Goal: Complete application form

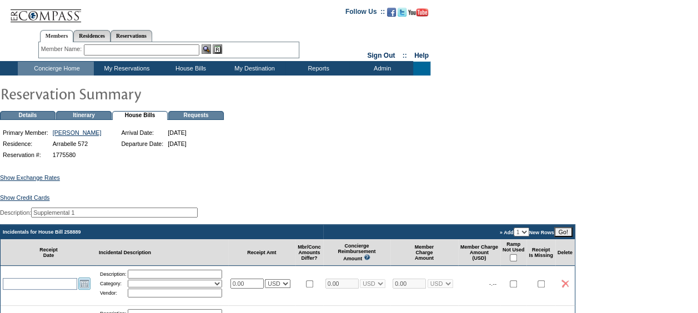
click at [85, 290] on link "Open the calendar popup." at bounding box center [84, 284] width 12 height 12
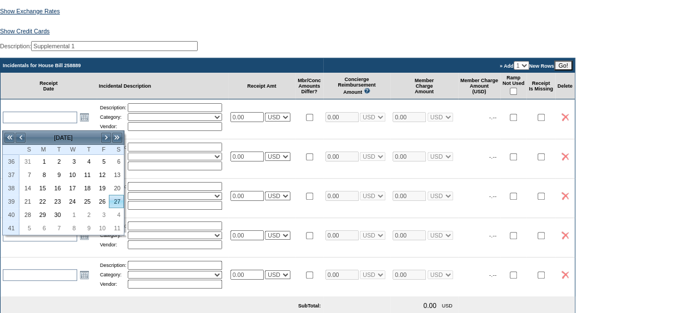
click at [114, 198] on link "27" at bounding box center [116, 201] width 14 height 12
type input "[DATE]"
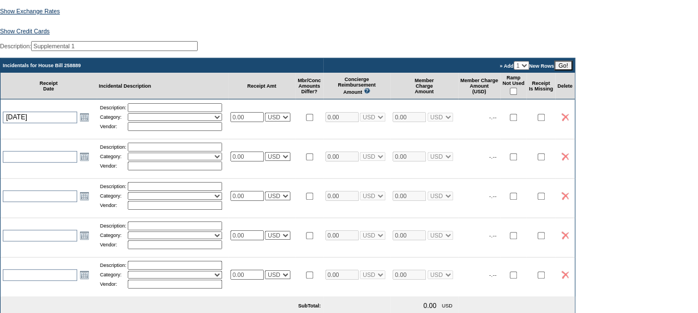
drag, startPoint x: 145, startPoint y: 115, endPoint x: 153, endPoint y: 115, distance: 7.8
click at [145, 112] on input "text" at bounding box center [175, 107] width 94 height 9
type input "Beverage"
click at [149, 121] on select "Activities Additional Housekeeping Amenities Access Fee Bath Amenities Reimburs…" at bounding box center [175, 117] width 94 height 8
select select "11"
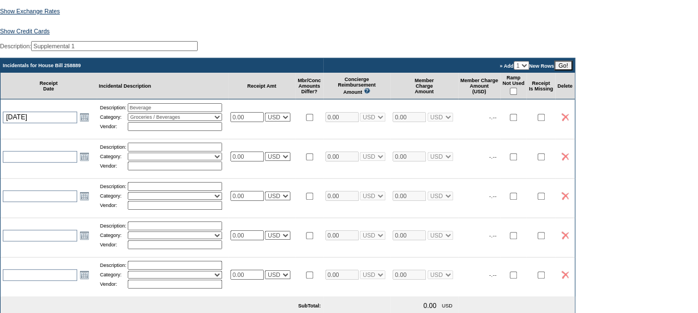
click at [132, 120] on select "Activities Additional Housekeeping Amenities Access Fee Bath Amenities Reimburs…" at bounding box center [175, 117] width 94 height 8
click at [139, 131] on input "text" at bounding box center [175, 126] width 94 height 9
type input "West Vail Liquor"
drag, startPoint x: 263, startPoint y: 124, endPoint x: 151, endPoint y: 117, distance: 111.8
click at [153, 118] on tr "[DATE] [DATE] Open the calendar popup. << < [DATE] > >> S M T W T F S 36 31 1 2…" at bounding box center [288, 116] width 574 height 35
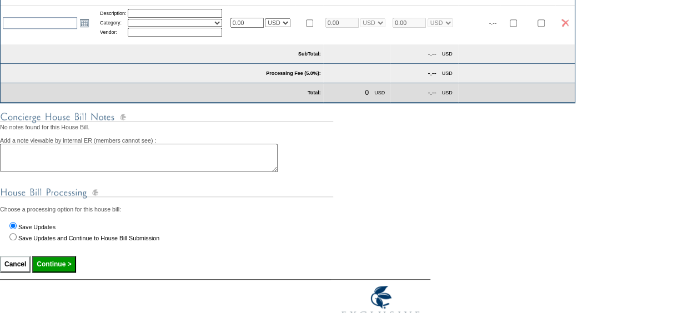
scroll to position [475, 0]
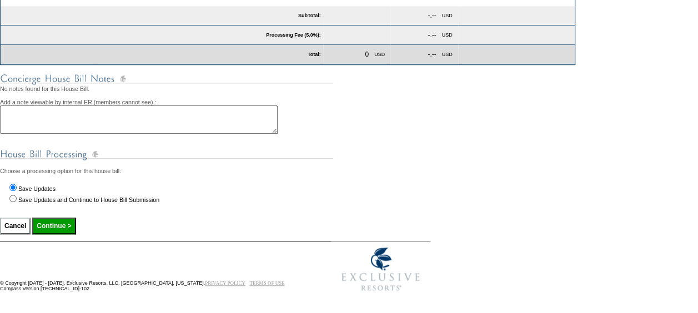
type input "603.93"
select select "1"
type input "603.93"
select select "1"
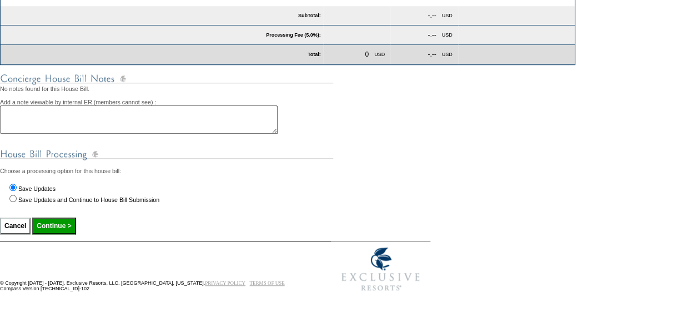
click at [57, 228] on input "Continue >" at bounding box center [53, 226] width 43 height 17
type input "Processing..."
